Goal: Task Accomplishment & Management: Use online tool/utility

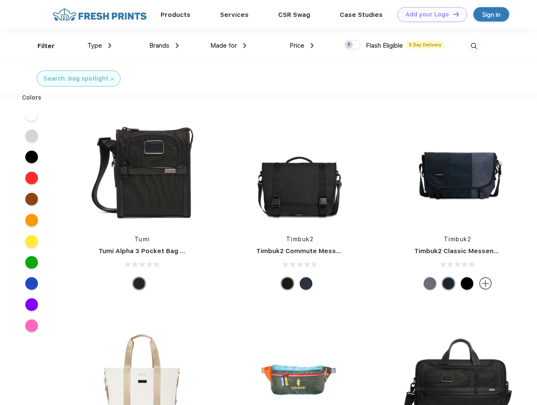
scroll to position [0, 0]
click at [429, 14] on link "Add your Logo Design Tool" at bounding box center [433, 14] width 70 height 15
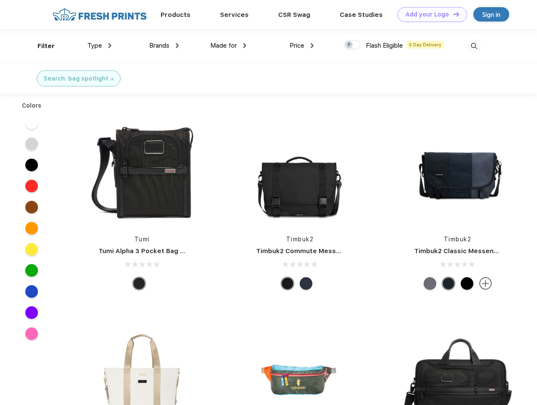
click at [0, 0] on div "Design Tool" at bounding box center [0, 0] width 0 height 0
click at [452, 14] on link "Add your Logo Design Tool" at bounding box center [433, 14] width 70 height 15
click at [40, 46] on div "Filter" at bounding box center [46, 46] width 17 height 10
click at [100, 46] on span "Type" at bounding box center [94, 46] width 15 height 8
click at [164, 46] on span "Brands" at bounding box center [159, 46] width 20 height 8
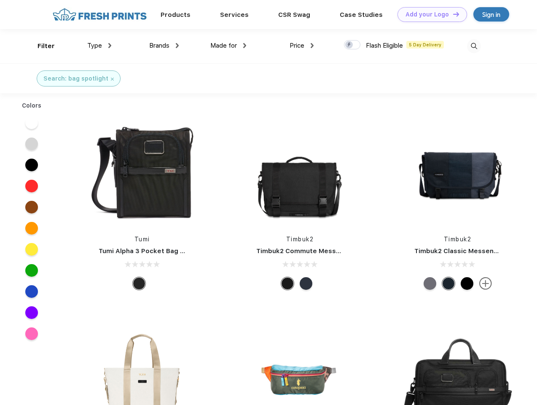
click at [229, 46] on span "Made for" at bounding box center [223, 46] width 27 height 8
click at [302, 46] on span "Price" at bounding box center [297, 46] width 15 height 8
click at [353, 45] on div at bounding box center [352, 44] width 16 height 9
click at [350, 45] on input "checkbox" at bounding box center [346, 42] width 5 height 5
click at [474, 46] on img at bounding box center [474, 46] width 14 height 14
